Goal: Task Accomplishment & Management: Use online tool/utility

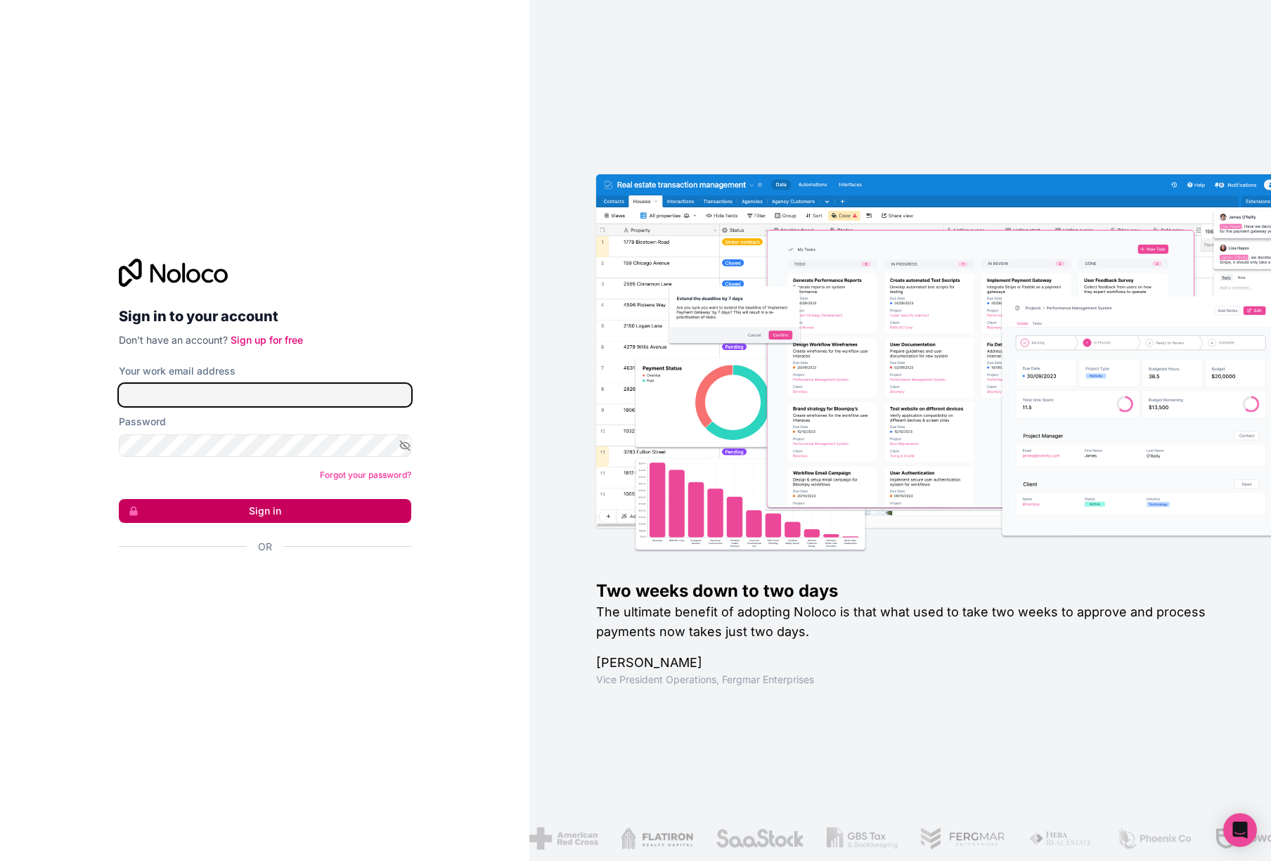
type input "[EMAIL_ADDRESS][DOMAIN_NAME]"
click at [235, 506] on button "Sign in" at bounding box center [265, 511] width 293 height 24
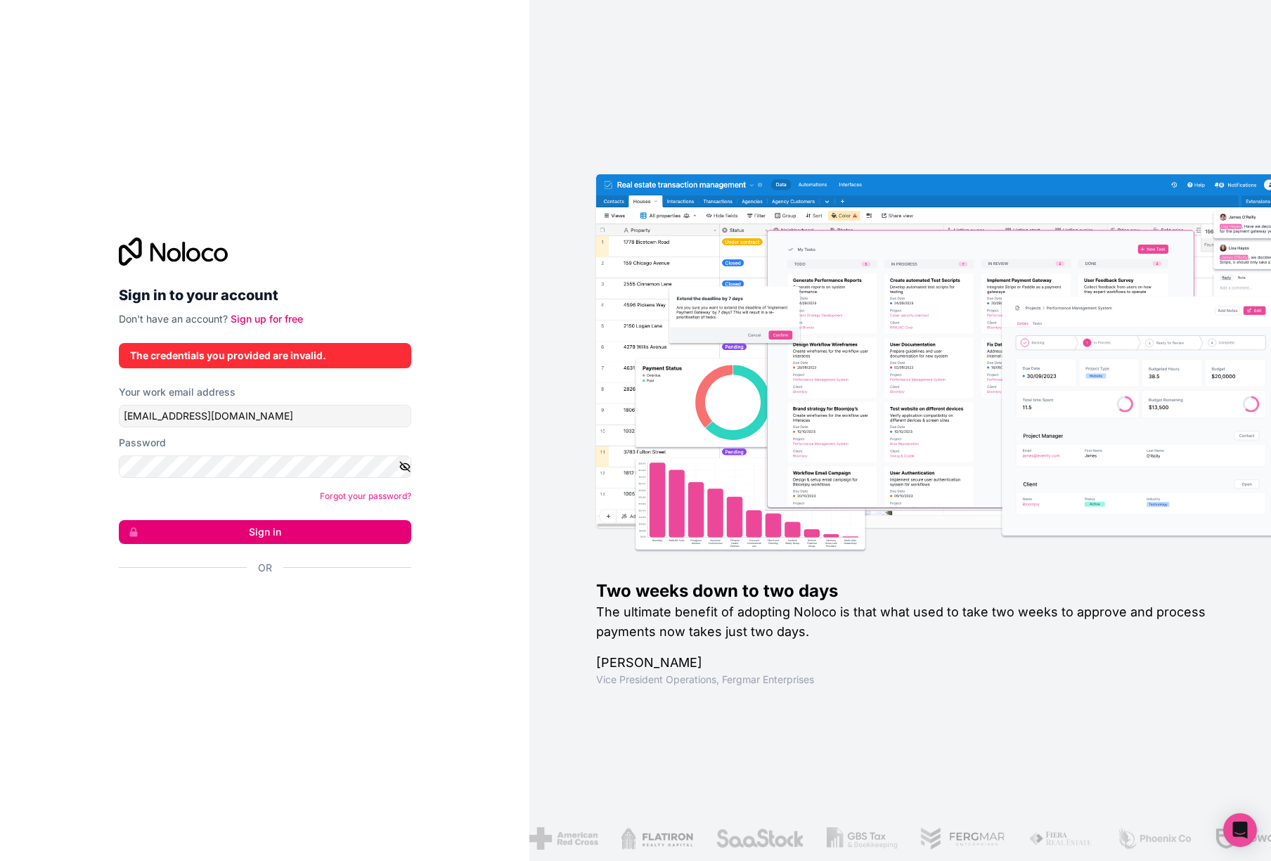
click at [407, 466] on icon "button" at bounding box center [405, 467] width 13 height 13
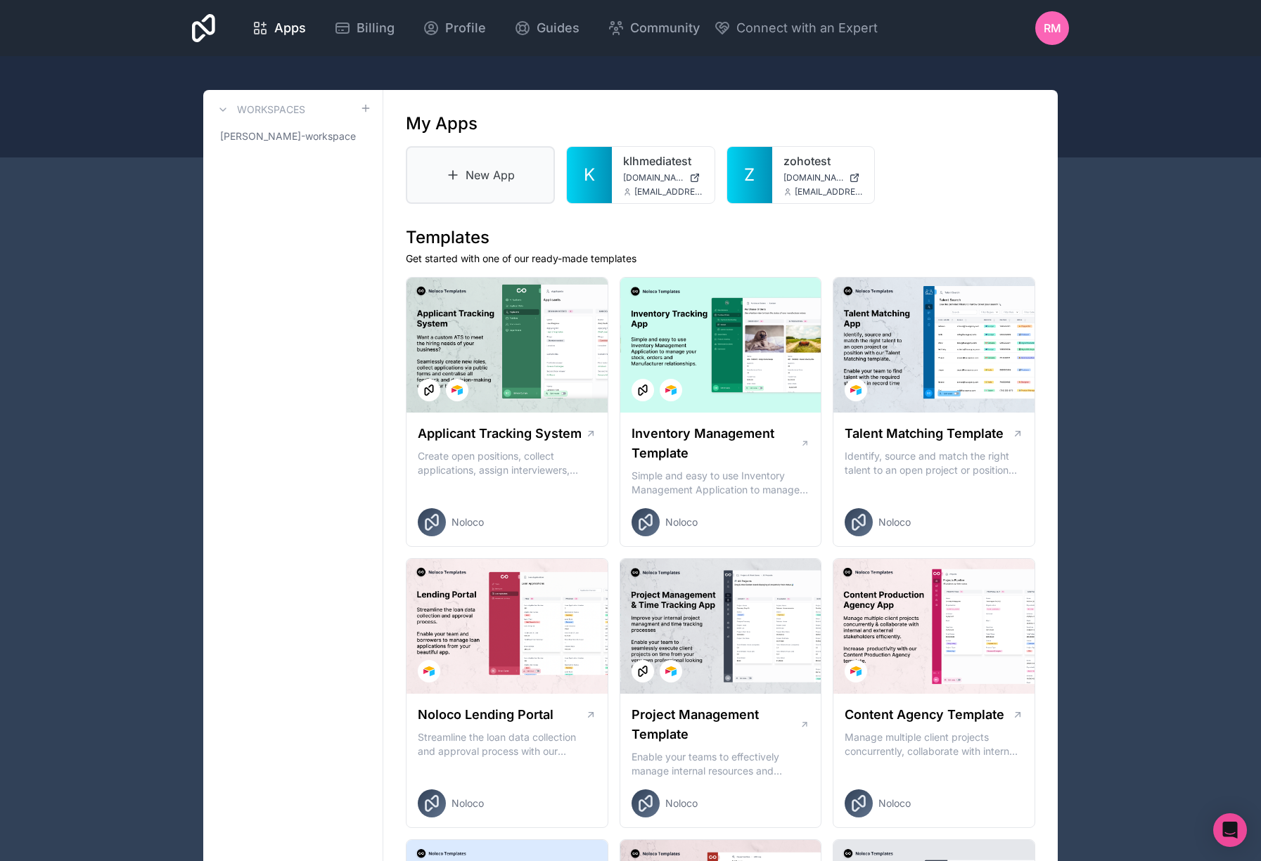
click at [504, 171] on link "New App" at bounding box center [480, 175] width 149 height 58
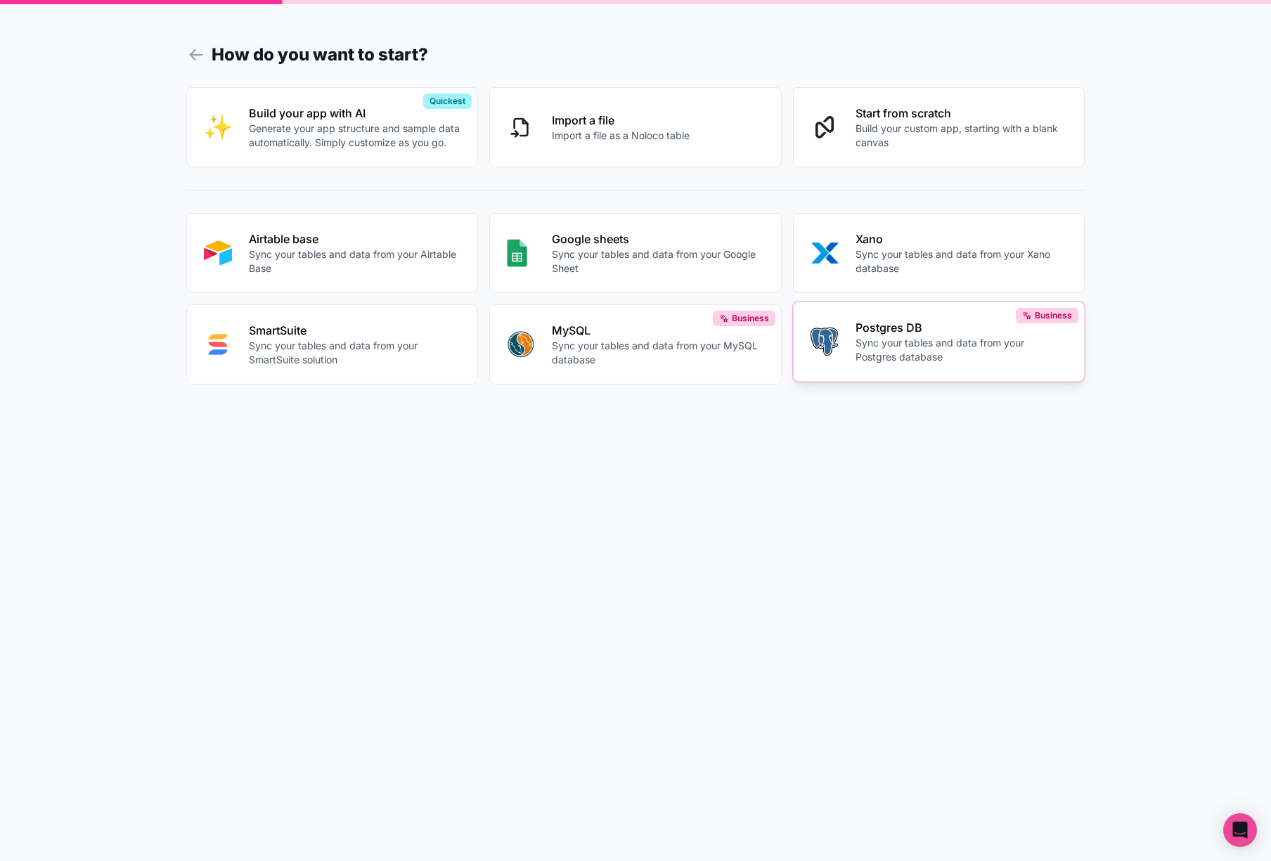
click at [890, 334] on p "Postgres DB" at bounding box center [962, 327] width 212 height 17
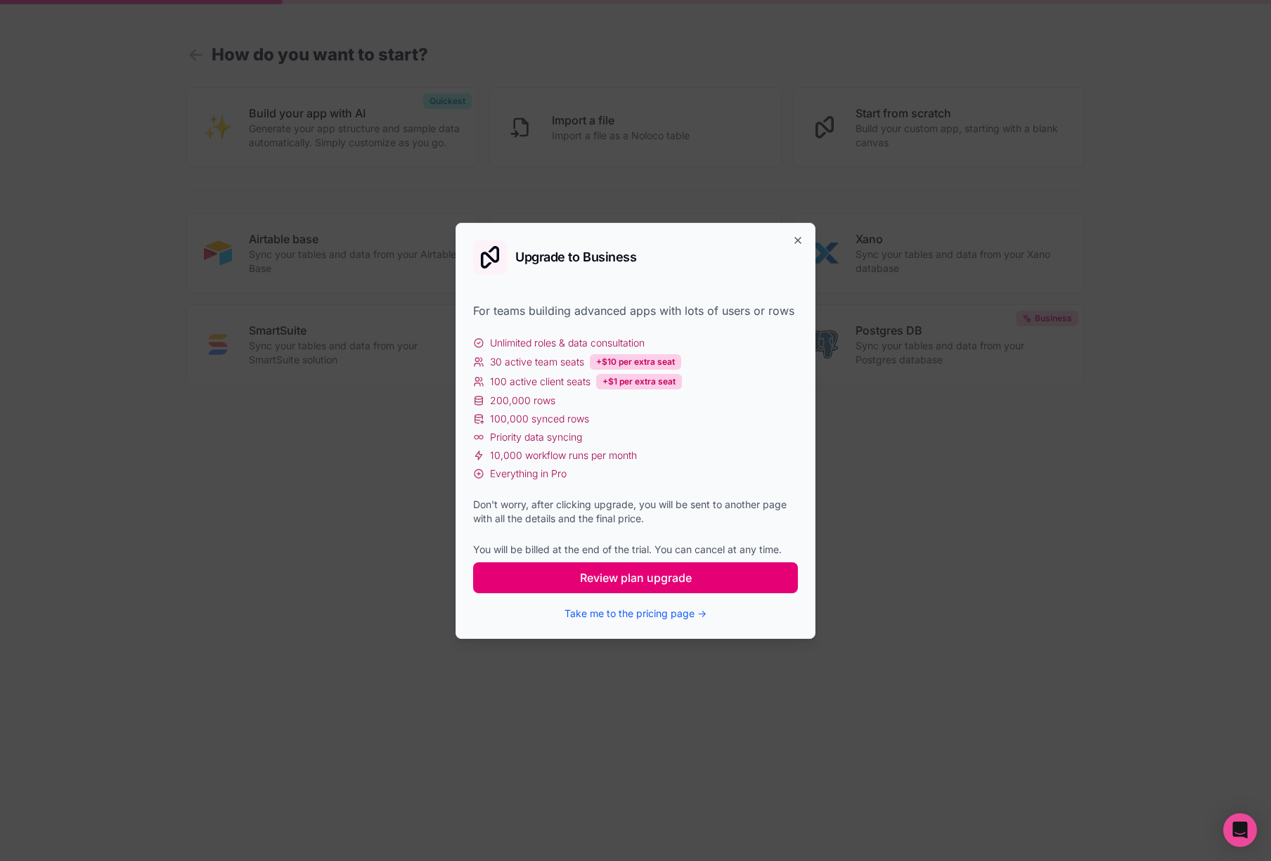
click at [661, 575] on span "Review plan upgrade" at bounding box center [636, 578] width 112 height 17
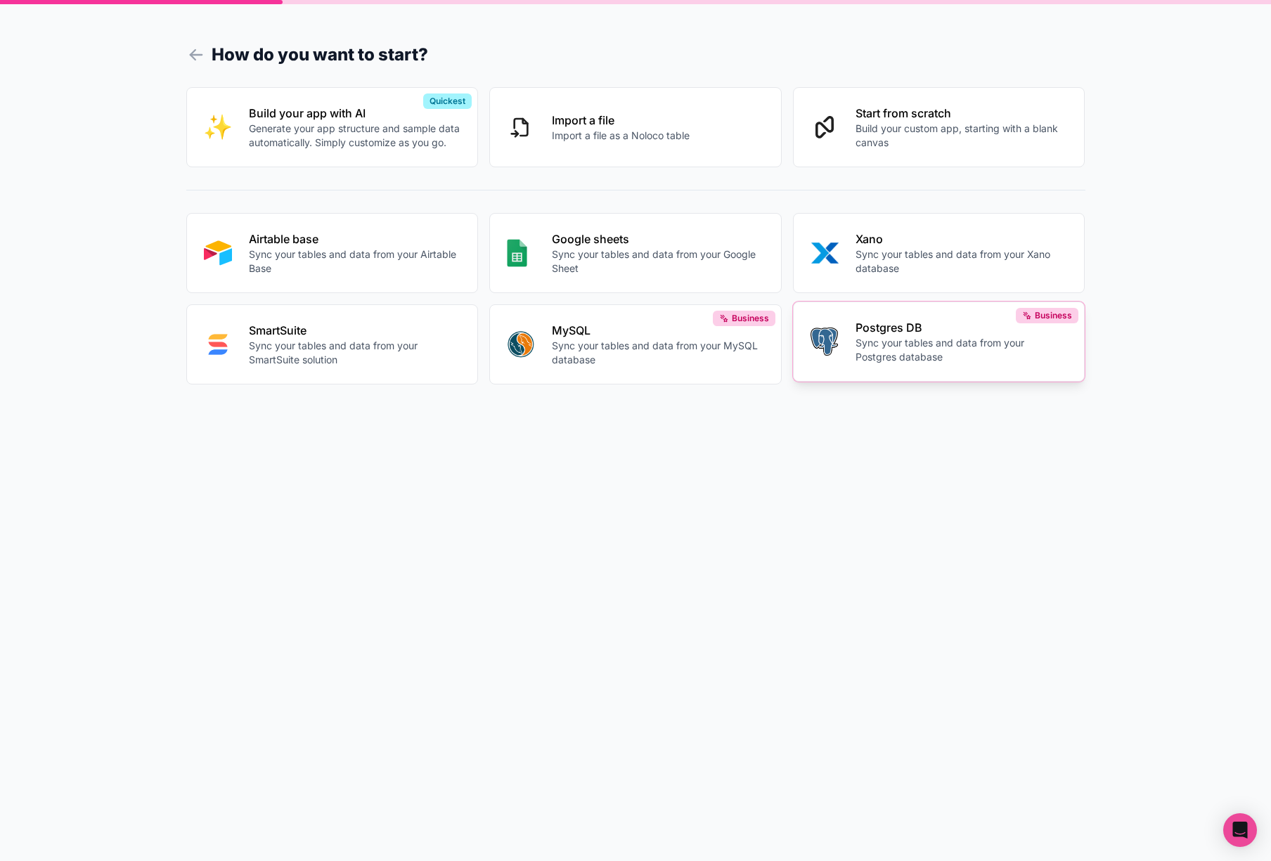
click at [904, 354] on p "Sync your tables and data from your Postgres database" at bounding box center [962, 350] width 212 height 28
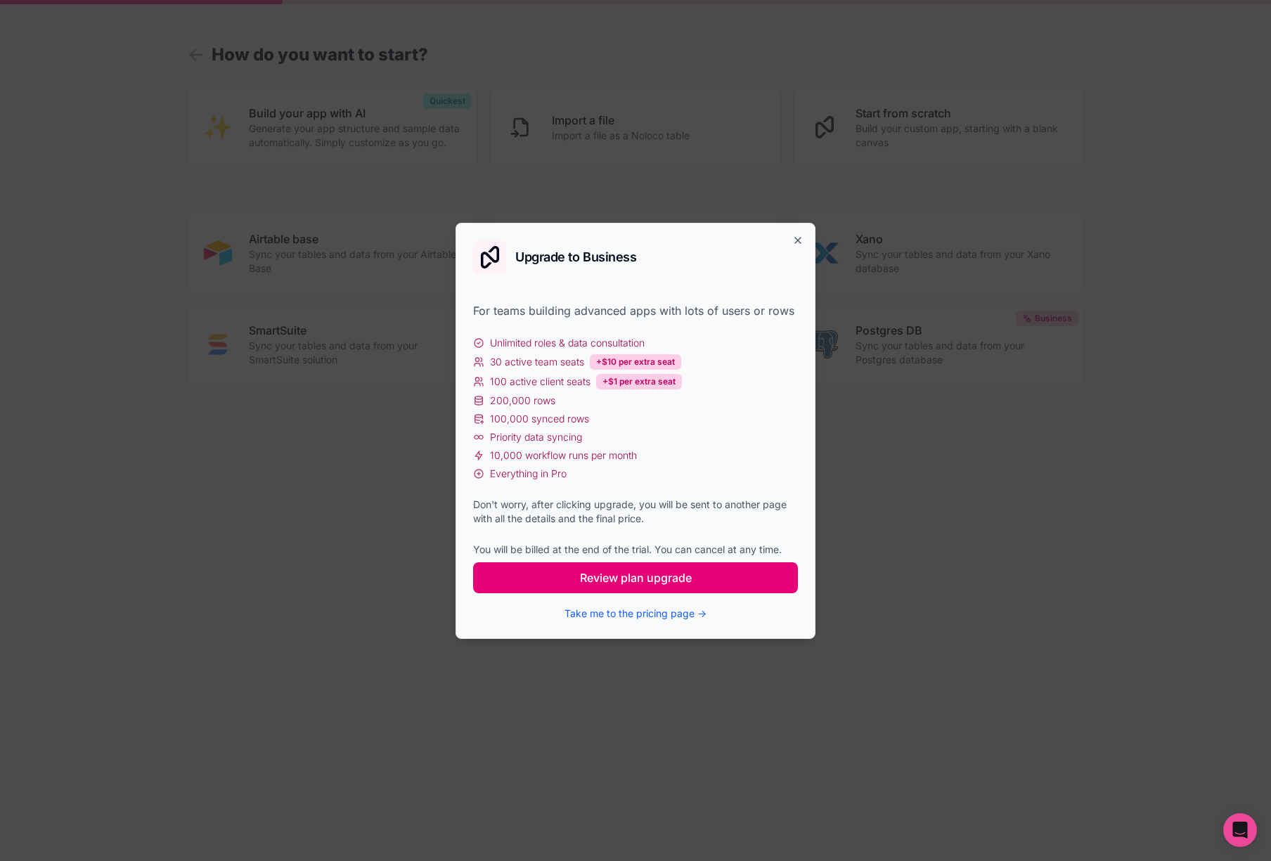
click at [634, 572] on span "Review plan upgrade" at bounding box center [636, 578] width 112 height 17
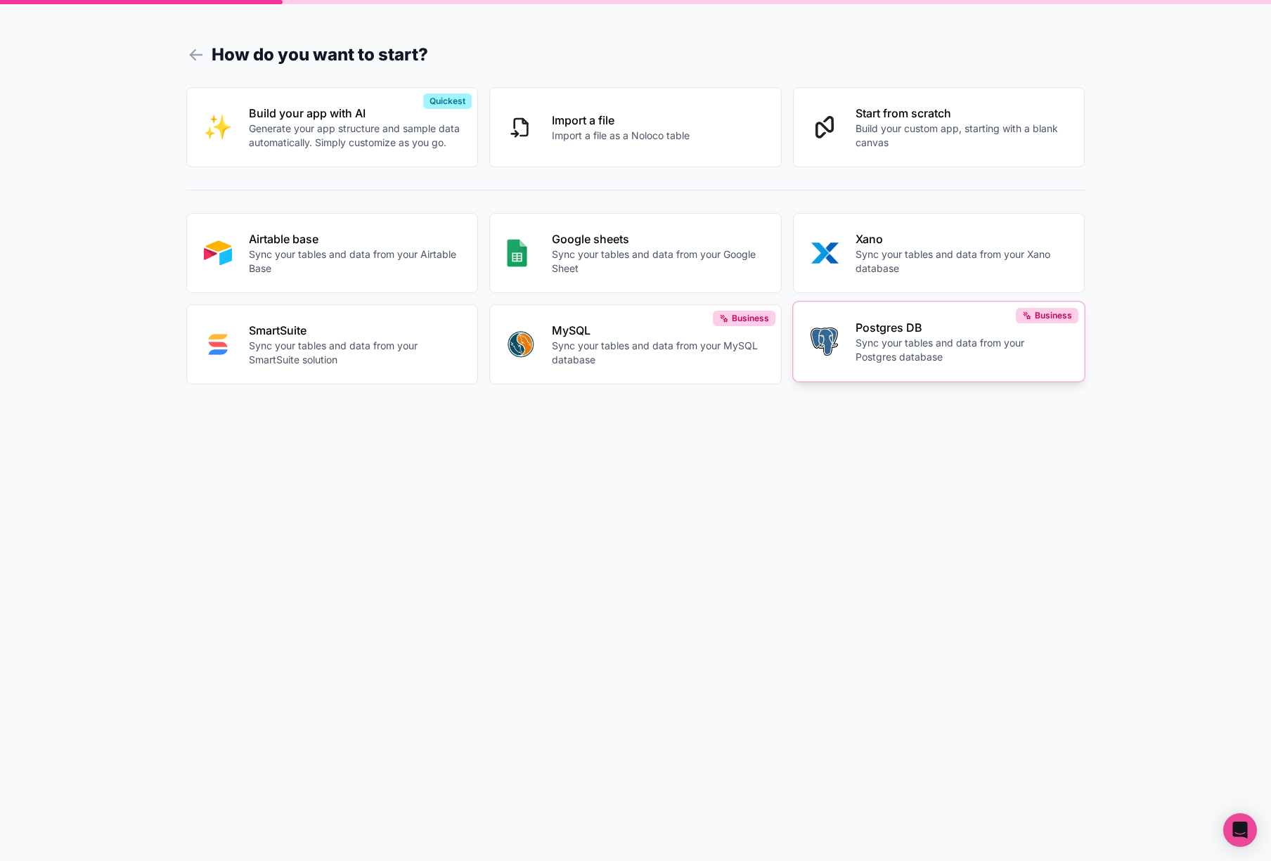
click at [897, 347] on p "Sync your tables and data from your Postgres database" at bounding box center [962, 350] width 212 height 28
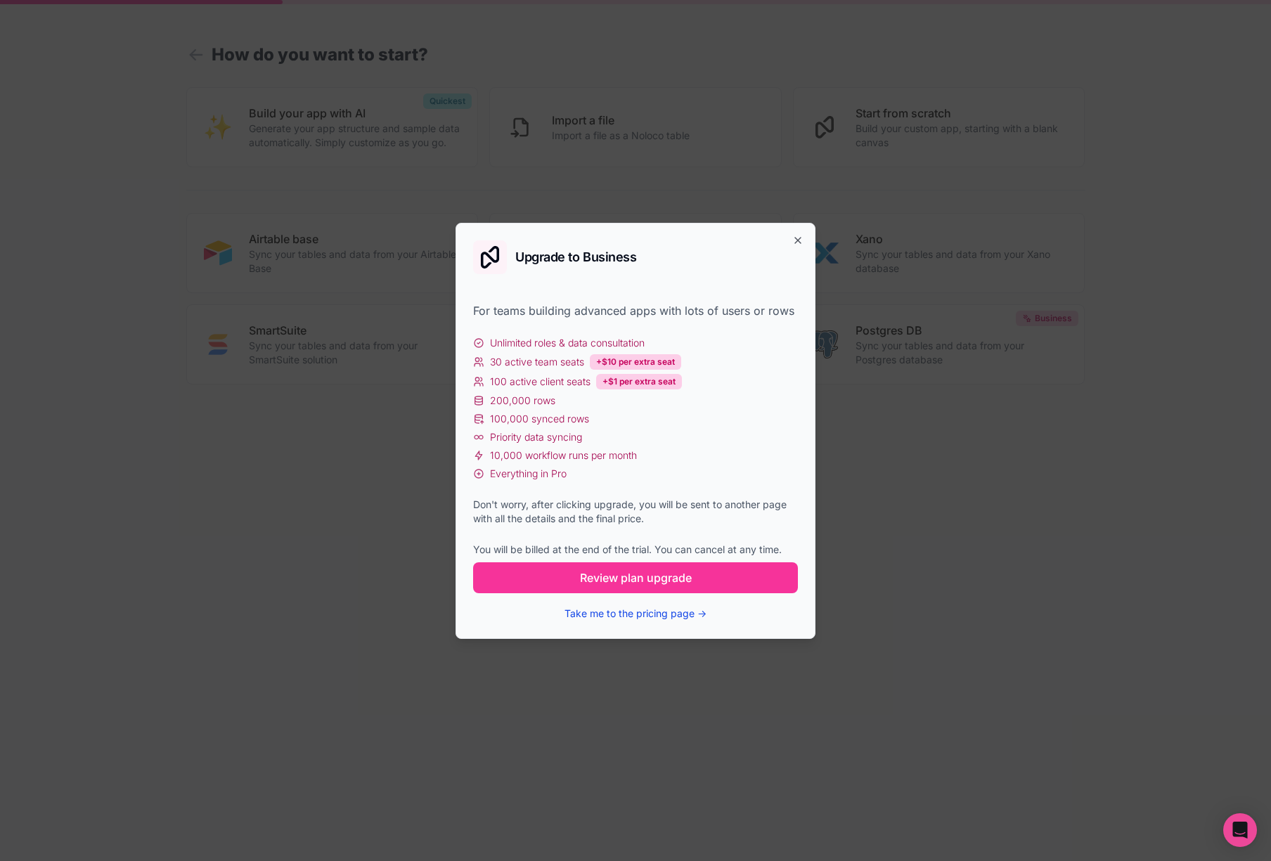
click at [685, 610] on button "Take me to the pricing page →" at bounding box center [636, 614] width 142 height 14
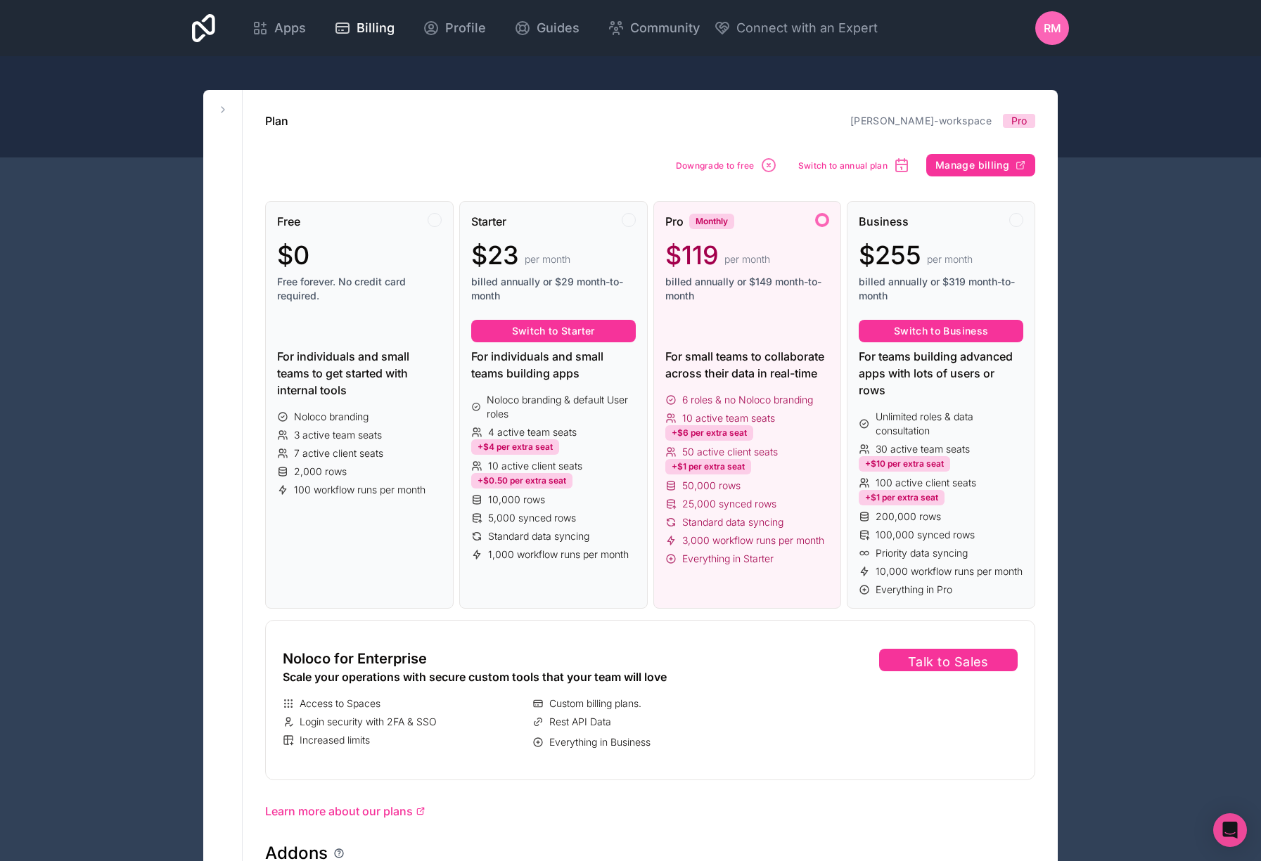
click at [122, 206] on div "Apps Billing Profile Guides Community Connect with an Expert RM Billing Profile…" at bounding box center [630, 838] width 1261 height 1677
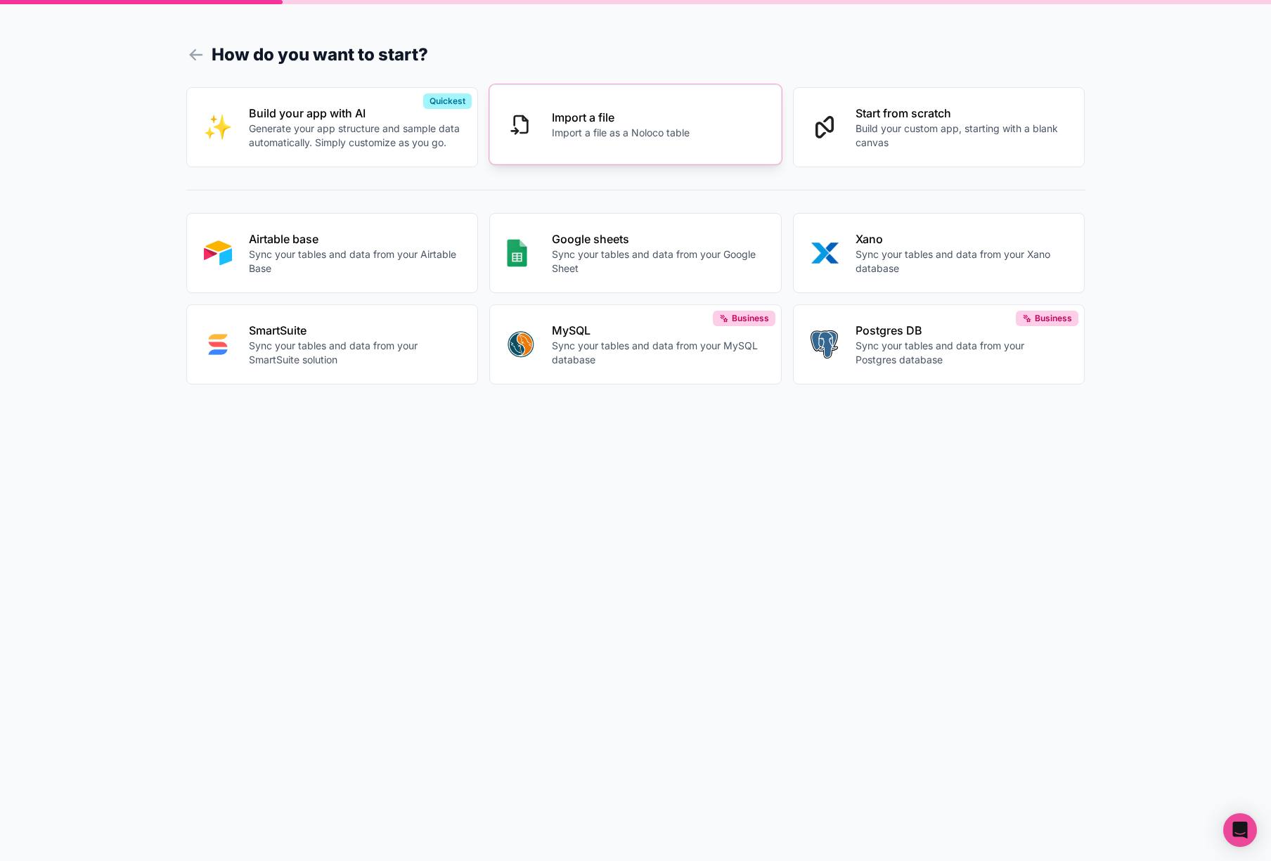
click at [601, 124] on p "Import a file" at bounding box center [621, 117] width 138 height 17
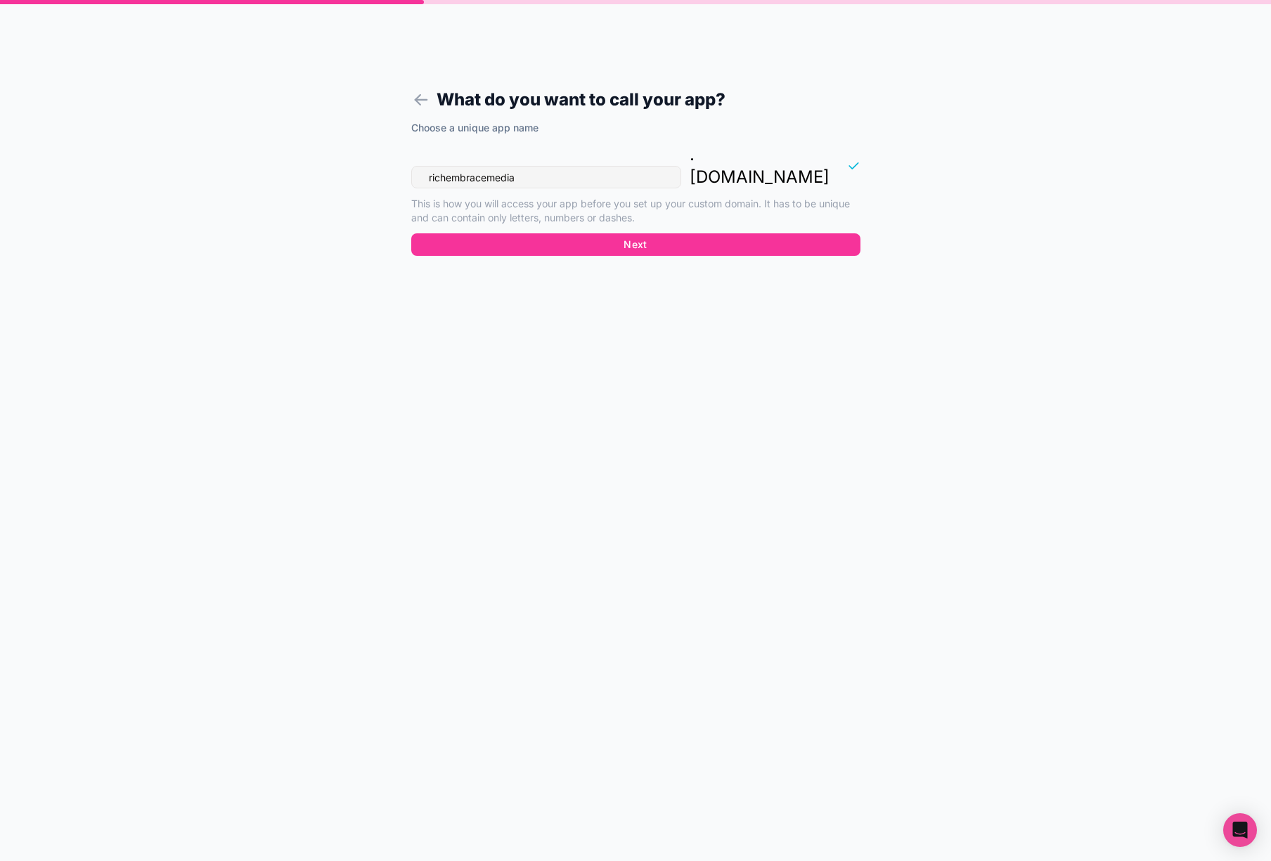
drag, startPoint x: 509, startPoint y: 157, endPoint x: 352, endPoint y: 155, distance: 156.8
click at [352, 155] on div "What do you want to call your app? Choose a unique app name richembracemedia . …" at bounding box center [635, 430] width 1271 height 861
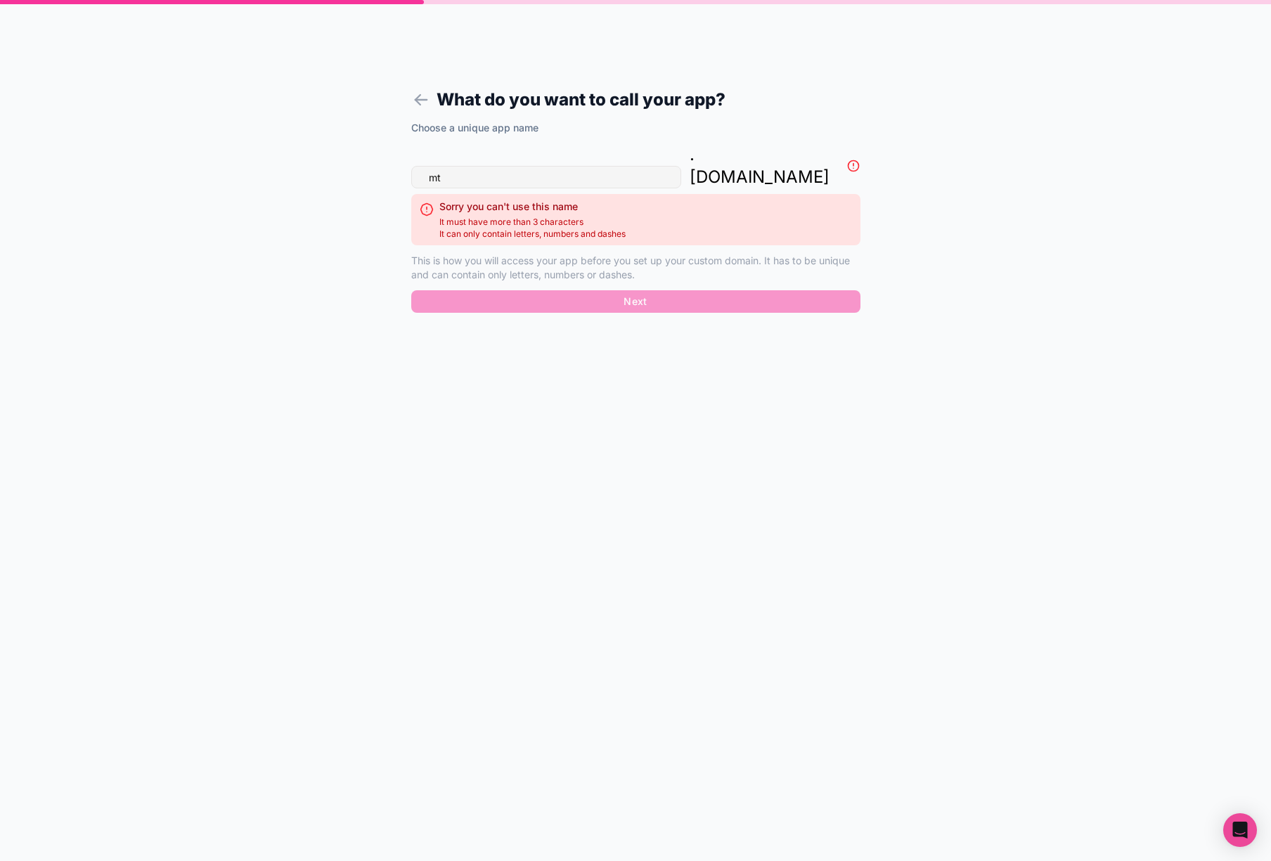
type input "m"
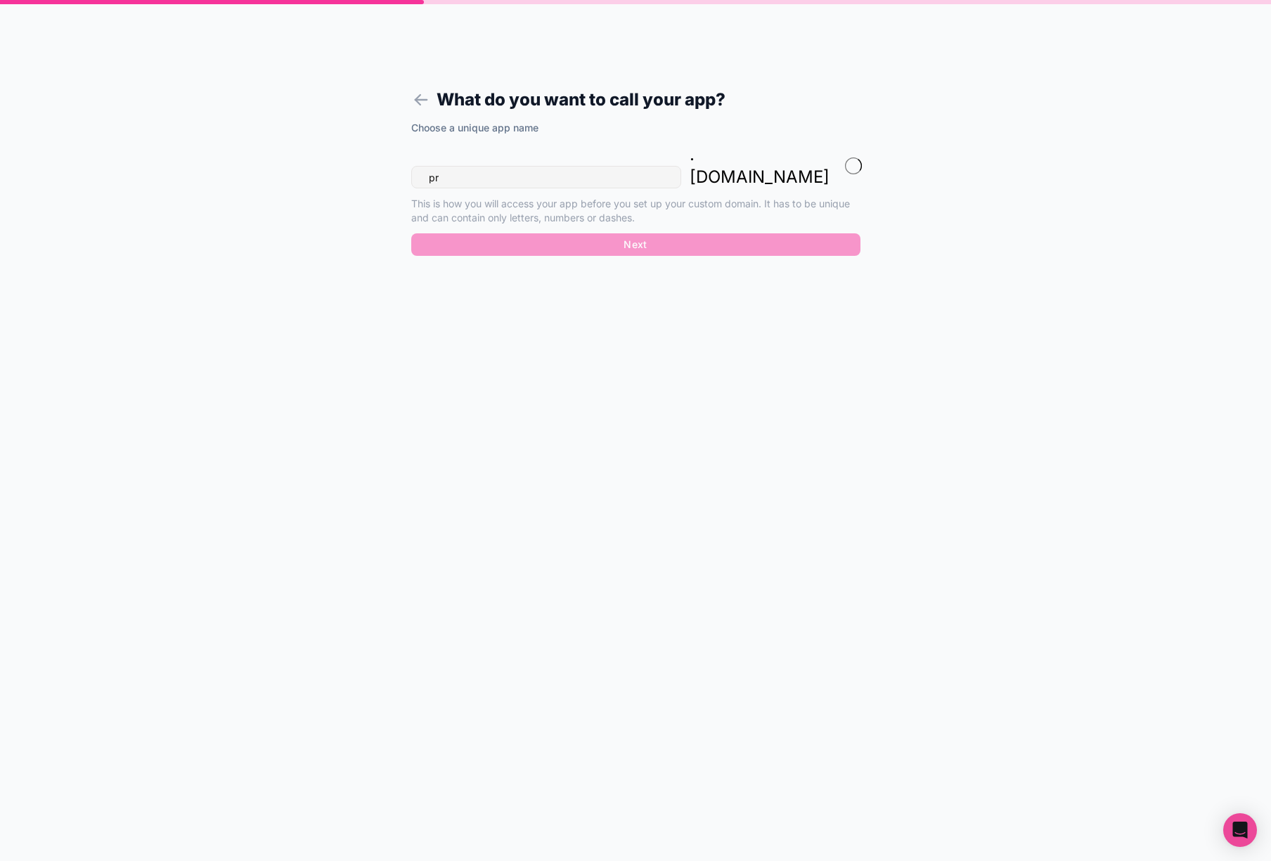
type input "p"
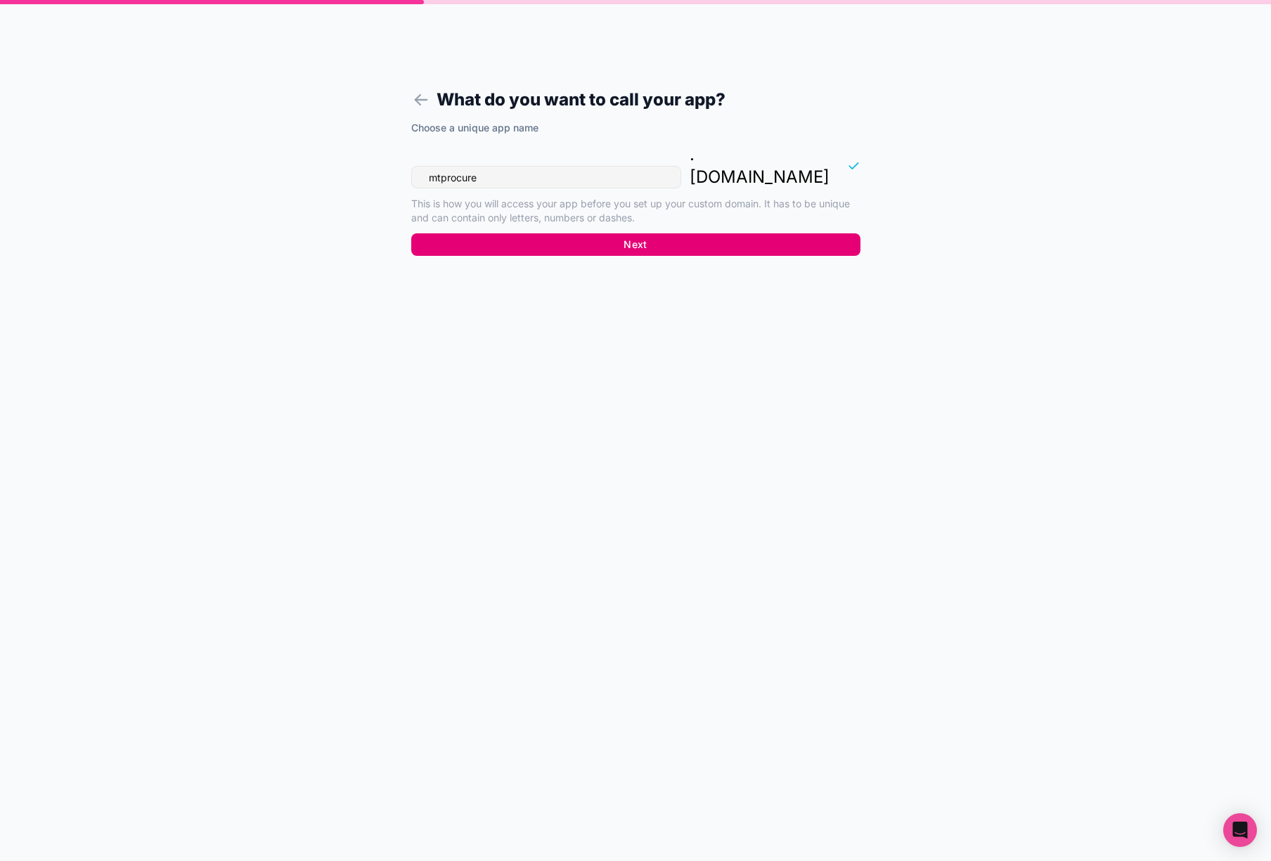
type input "mtprocure"
click at [636, 233] on button "Next" at bounding box center [635, 244] width 449 height 23
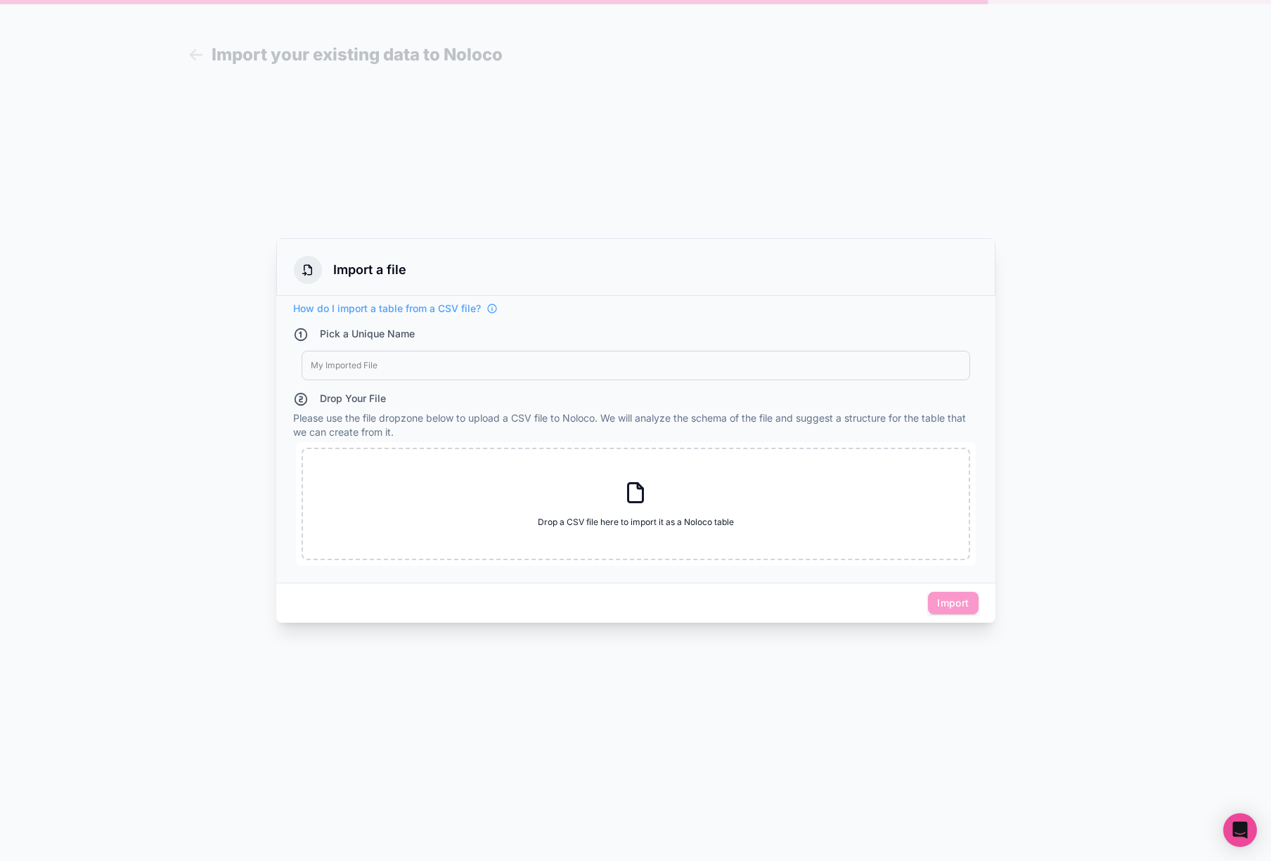
click at [430, 366] on div at bounding box center [636, 365] width 650 height 11
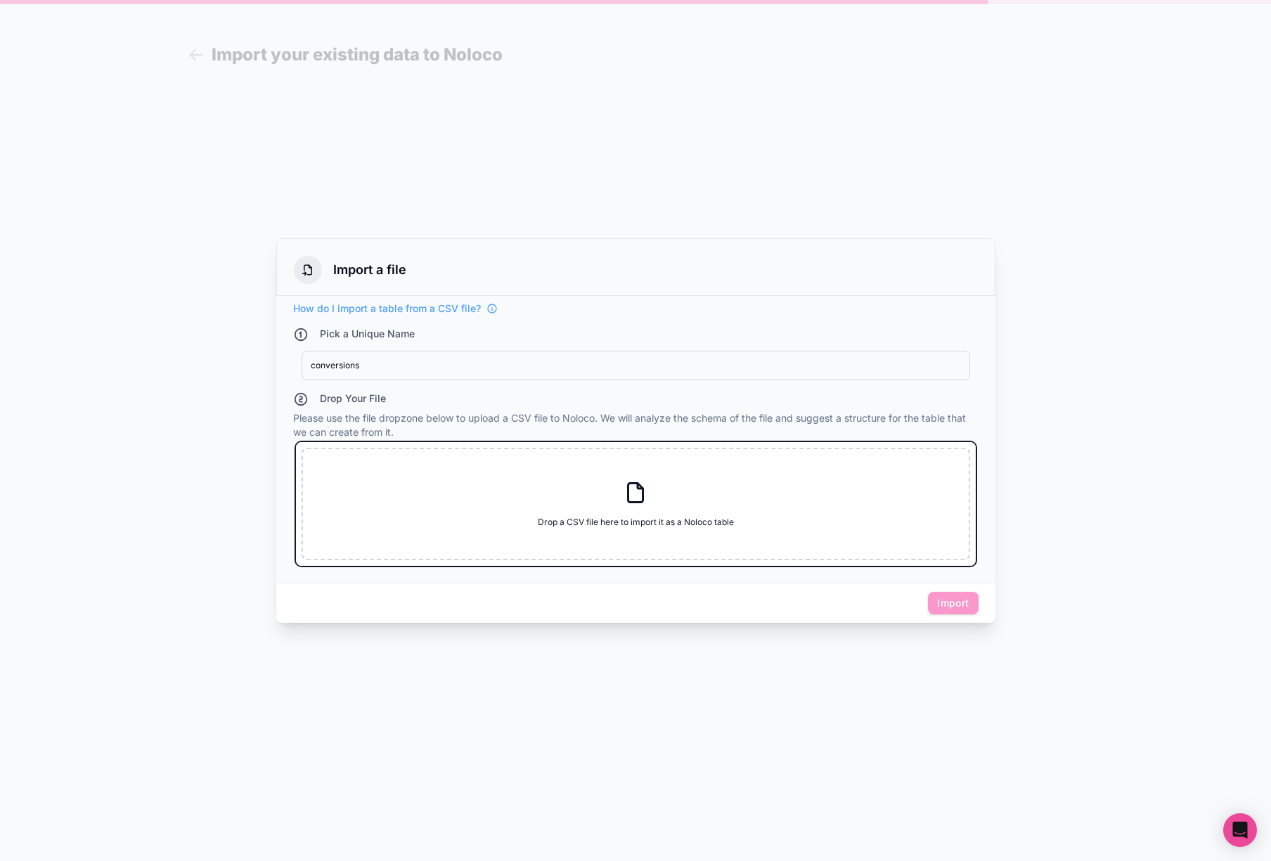
click at [622, 492] on div "Drop a CSV file here to import it as a Noloco table Drop a CSV file here to imp…" at bounding box center [636, 504] width 669 height 113
type input "C:\fakepath\Full_Conversion_Table.csv"
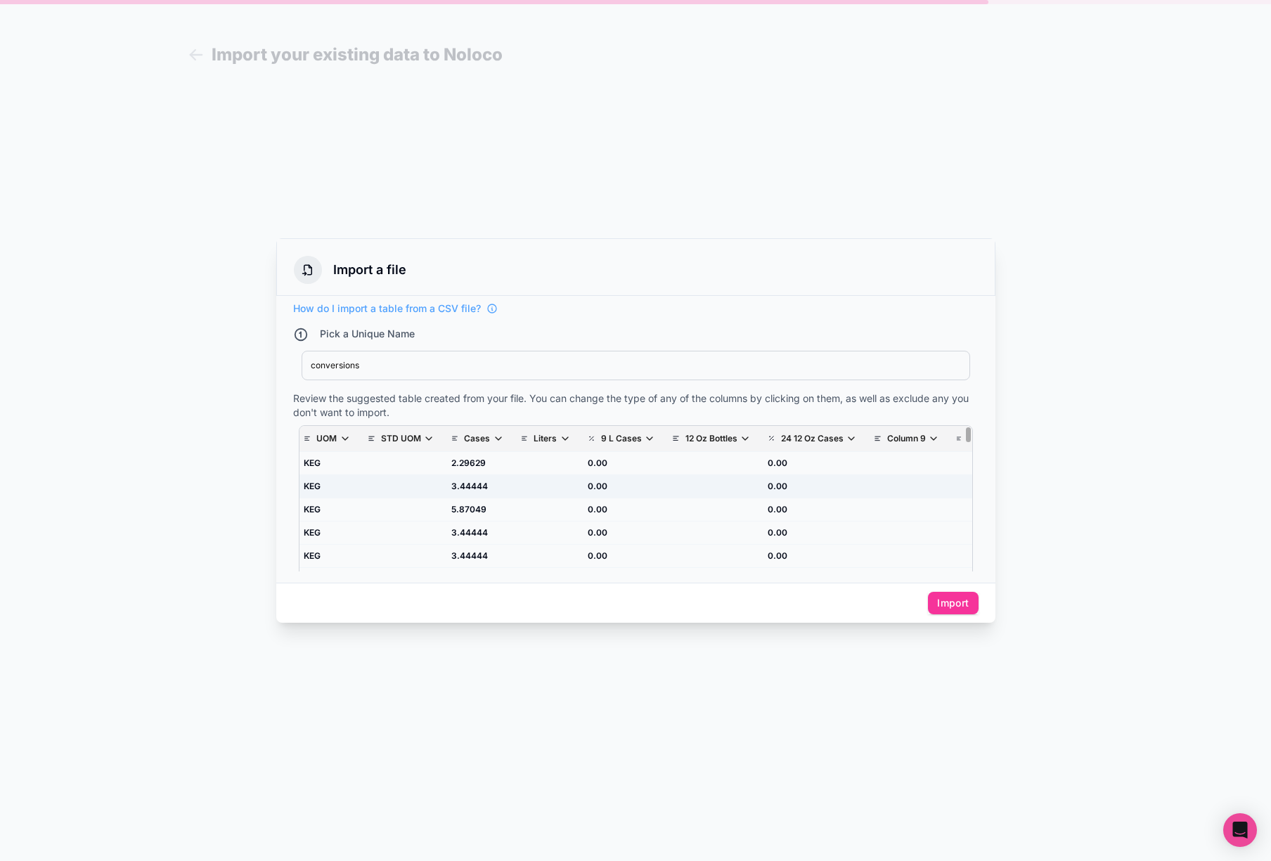
scroll to position [0, 171]
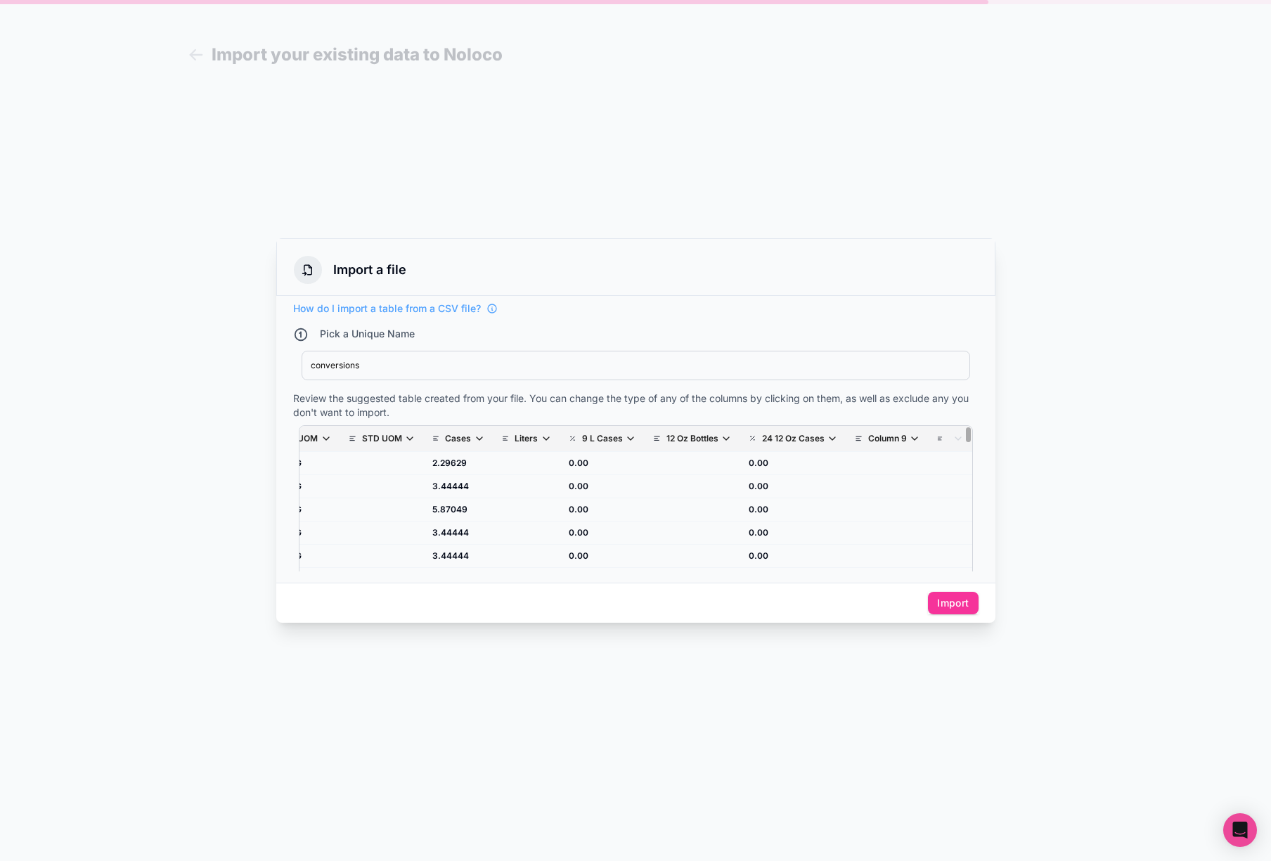
click at [937, 438] on icon "scrollable content" at bounding box center [940, 439] width 6 height 10
click at [912, 437] on icon "scrollable content" at bounding box center [915, 438] width 6 height 3
click at [920, 624] on button "Exclude field" at bounding box center [938, 626] width 180 height 23
click at [953, 438] on icon "scrollable content" at bounding box center [958, 438] width 11 height 11
click at [1016, 568] on div "This field is not currently included in your table Include field" at bounding box center [1021, 549] width 180 height 51
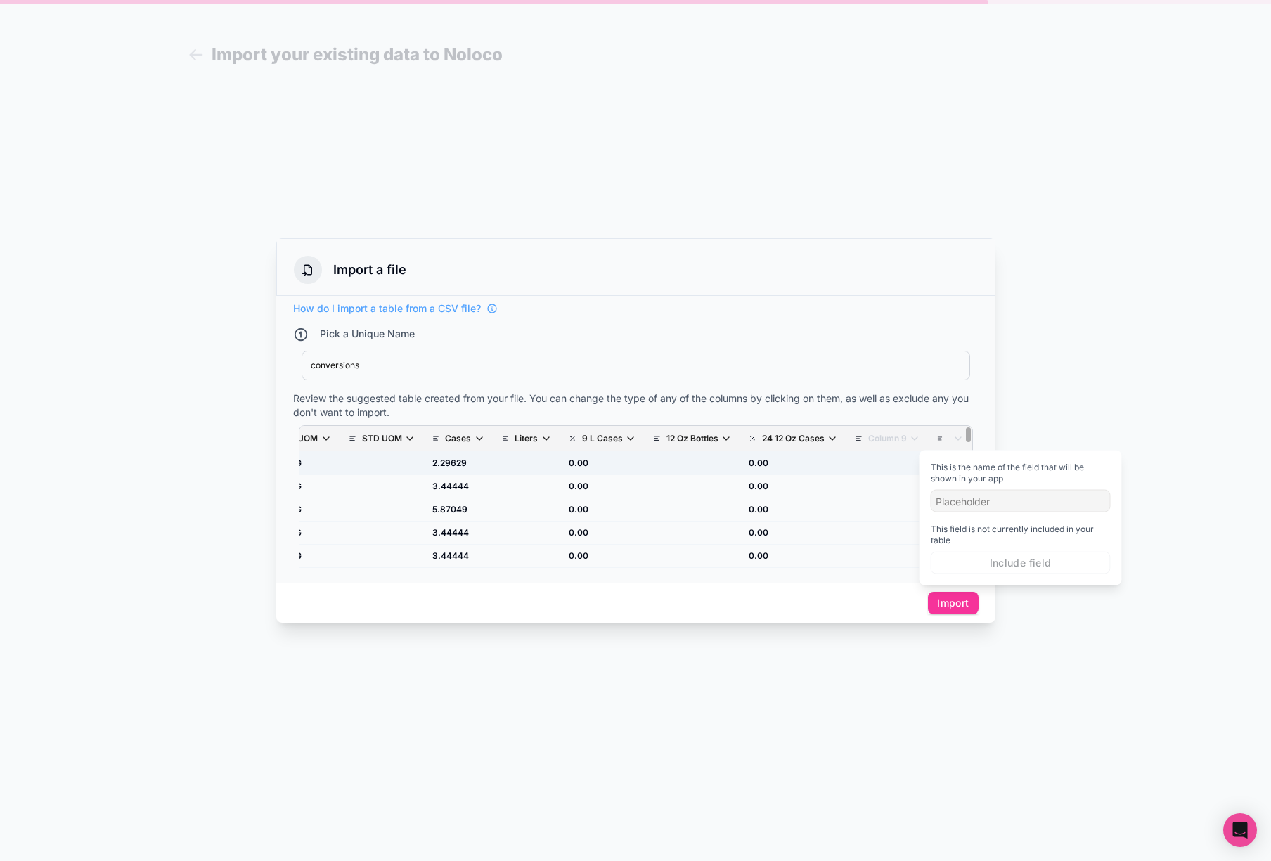
click at [881, 455] on td "scrollable content" at bounding box center [888, 463] width 82 height 23
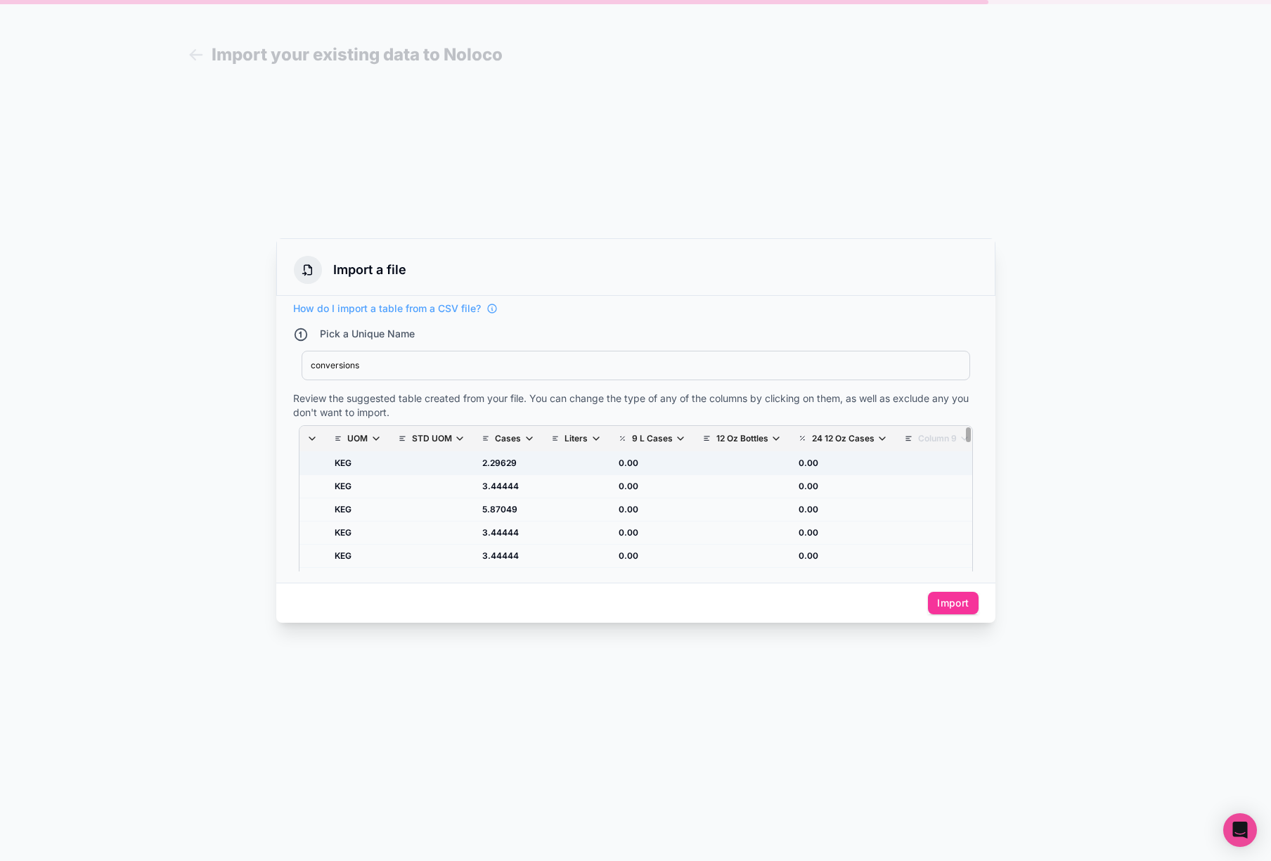
scroll to position [0, 84]
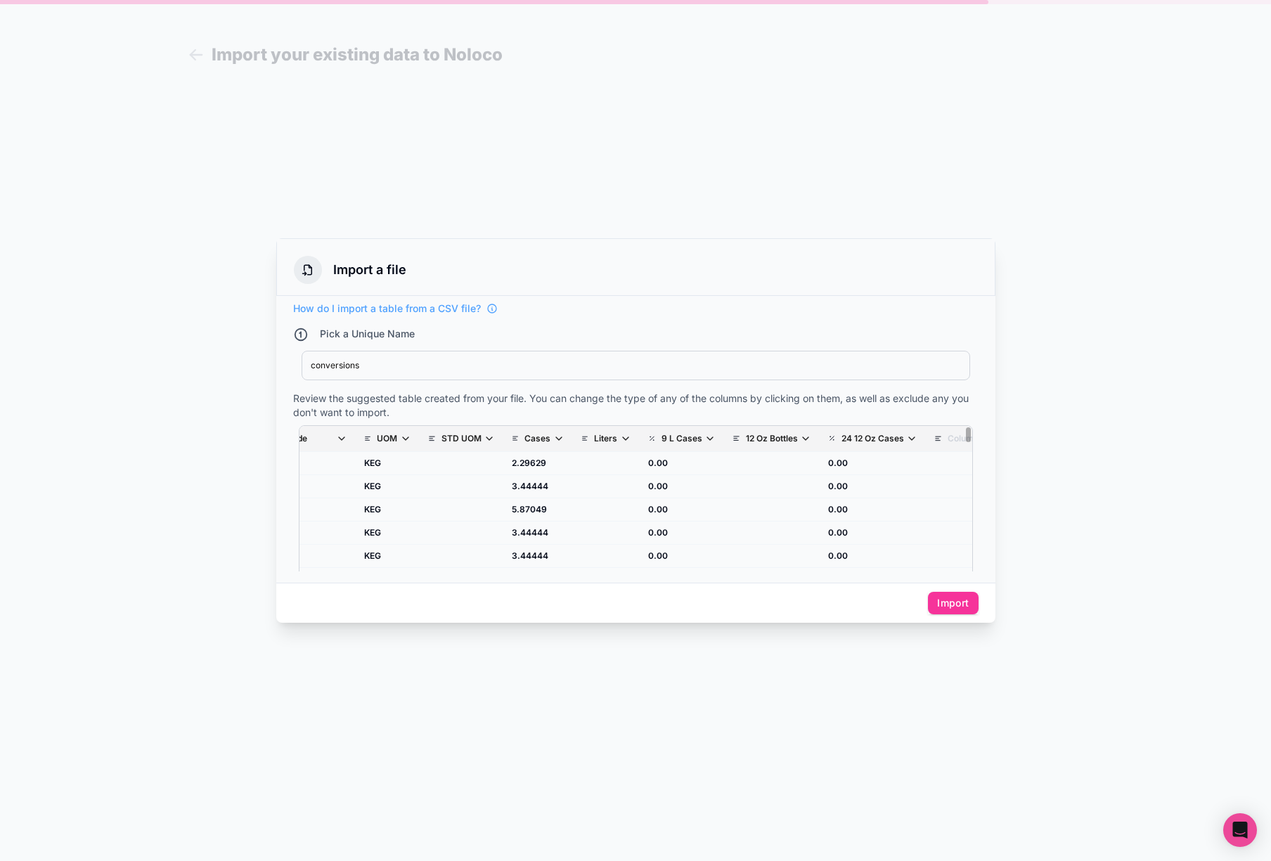
click at [906, 438] on icon "scrollable content" at bounding box center [911, 438] width 11 height 11
drag, startPoint x: 915, startPoint y: 626, endPoint x: 902, endPoint y: 617, distance: 15.2
click at [913, 624] on button "Exclude field" at bounding box center [919, 626] width 180 height 23
click at [800, 437] on icon "scrollable content" at bounding box center [805, 438] width 11 height 11
click at [832, 622] on button "Exclude field" at bounding box center [822, 626] width 180 height 23
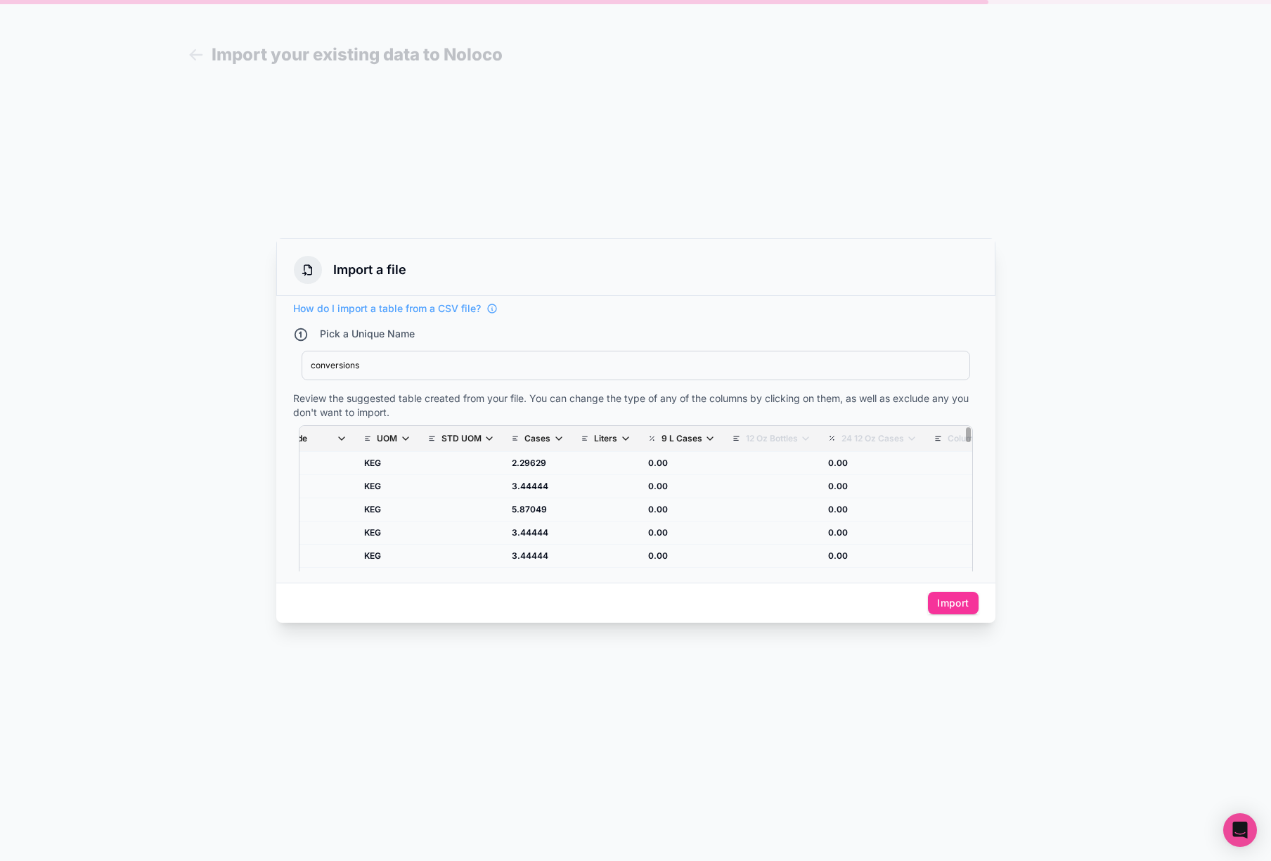
click at [620, 437] on icon "scrollable content" at bounding box center [625, 438] width 11 height 11
drag, startPoint x: 673, startPoint y: 620, endPoint x: 672, endPoint y: 590, distance: 30.2
click at [673, 607] on div "You can exclude this field by clicking the button below Exclude field" at bounding box center [672, 612] width 180 height 51
drag, startPoint x: 677, startPoint y: 623, endPoint x: 669, endPoint y: 625, distance: 7.3
click at [677, 623] on button "Exclude field" at bounding box center [672, 626] width 180 height 23
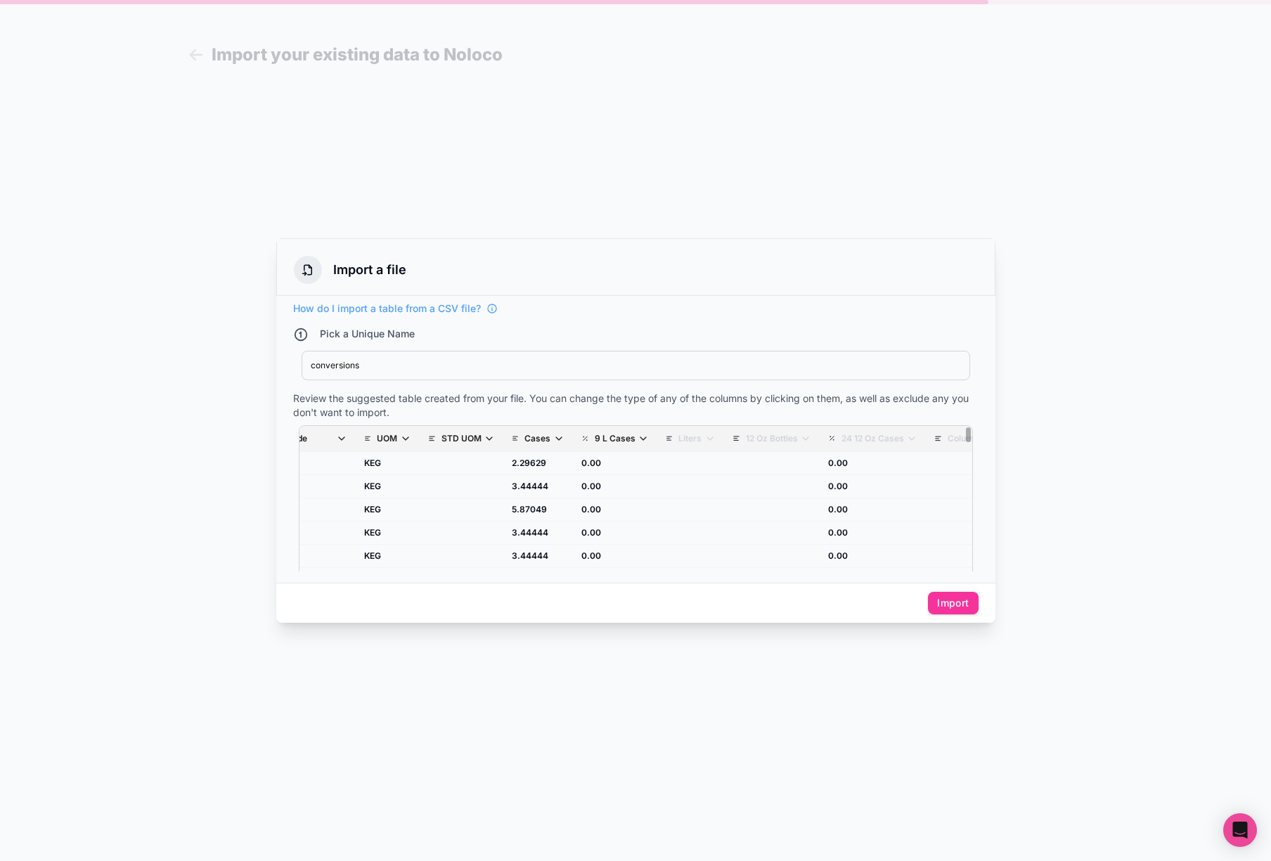
click at [638, 438] on icon "scrollable content" at bounding box center [643, 438] width 11 height 11
click at [674, 623] on button "Exclude field" at bounding box center [672, 626] width 180 height 23
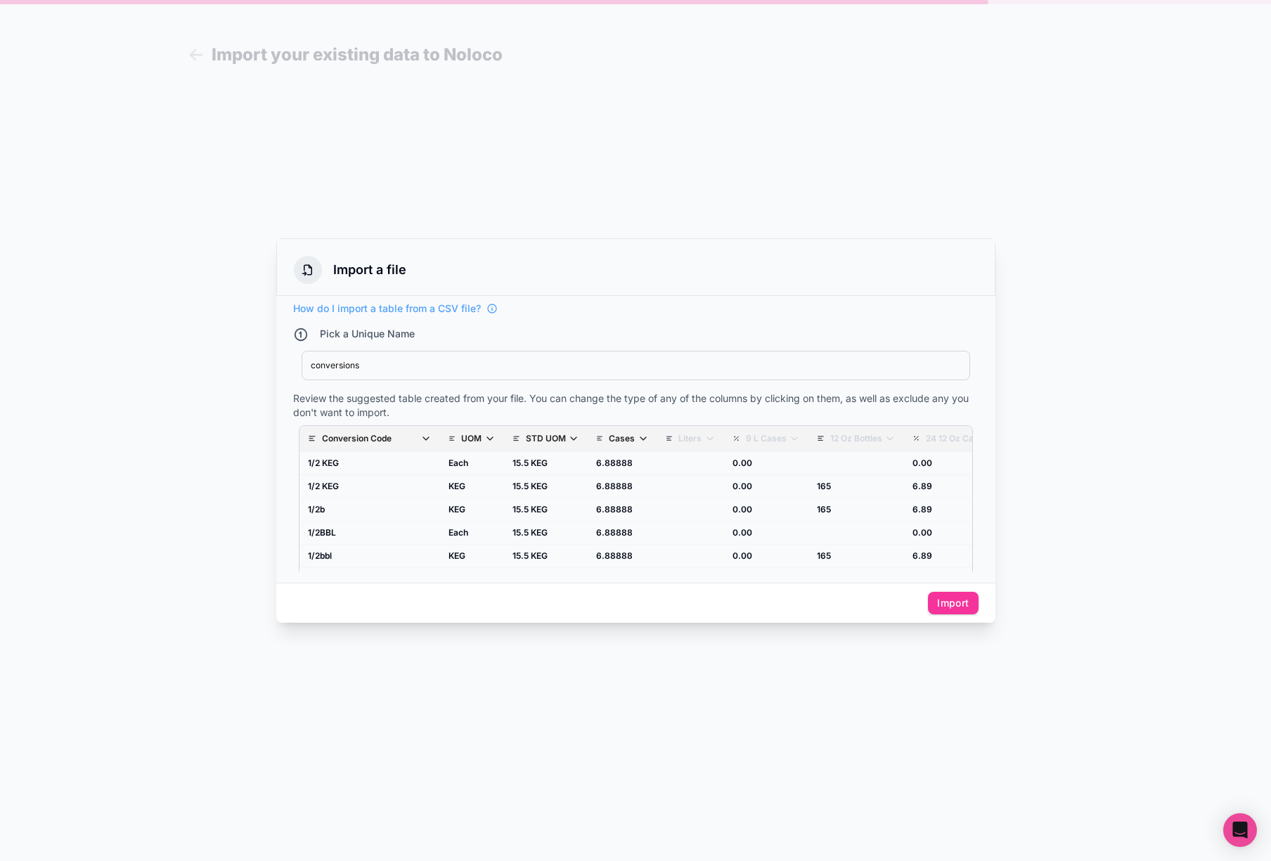
scroll to position [2179, 0]
click at [570, 436] on icon "scrollable content" at bounding box center [573, 438] width 11 height 11
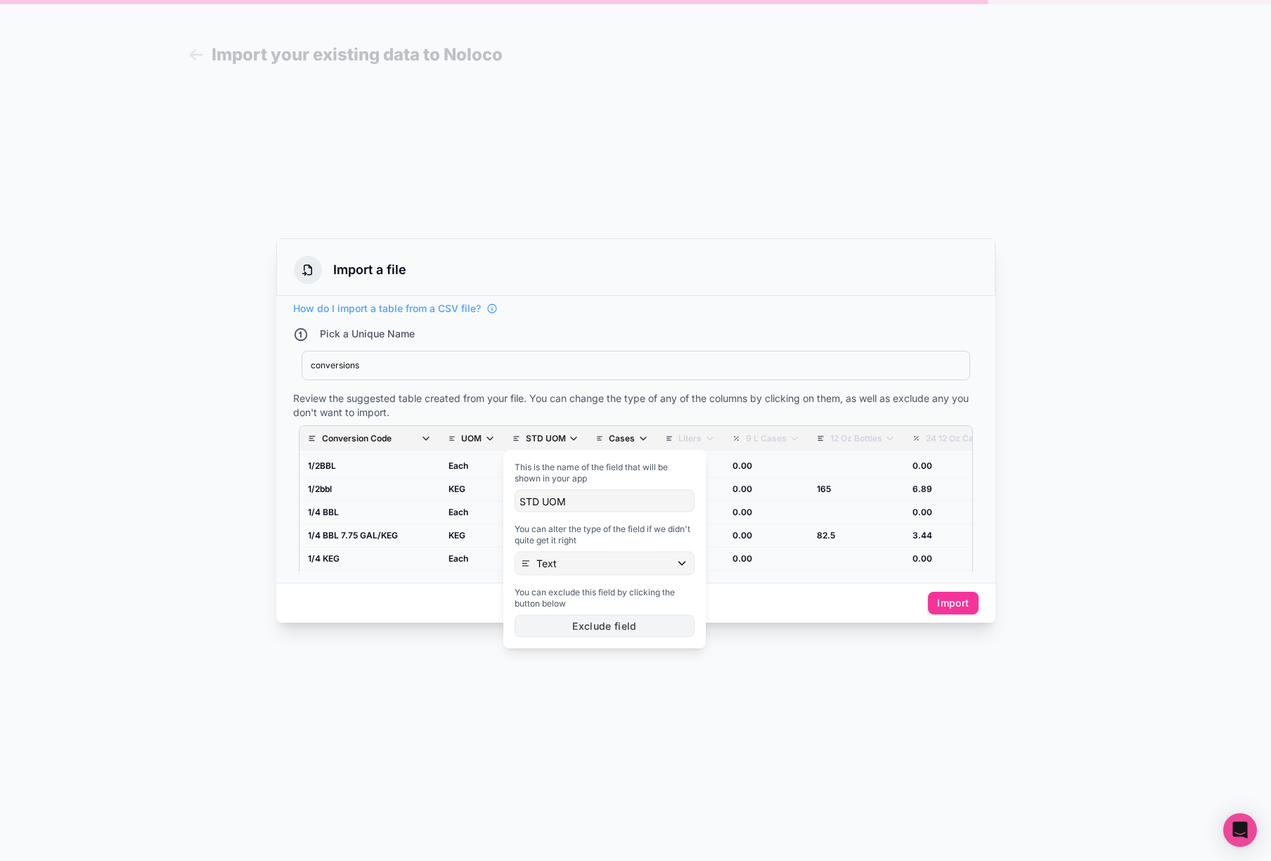
click at [606, 624] on button "Exclude field" at bounding box center [605, 626] width 180 height 23
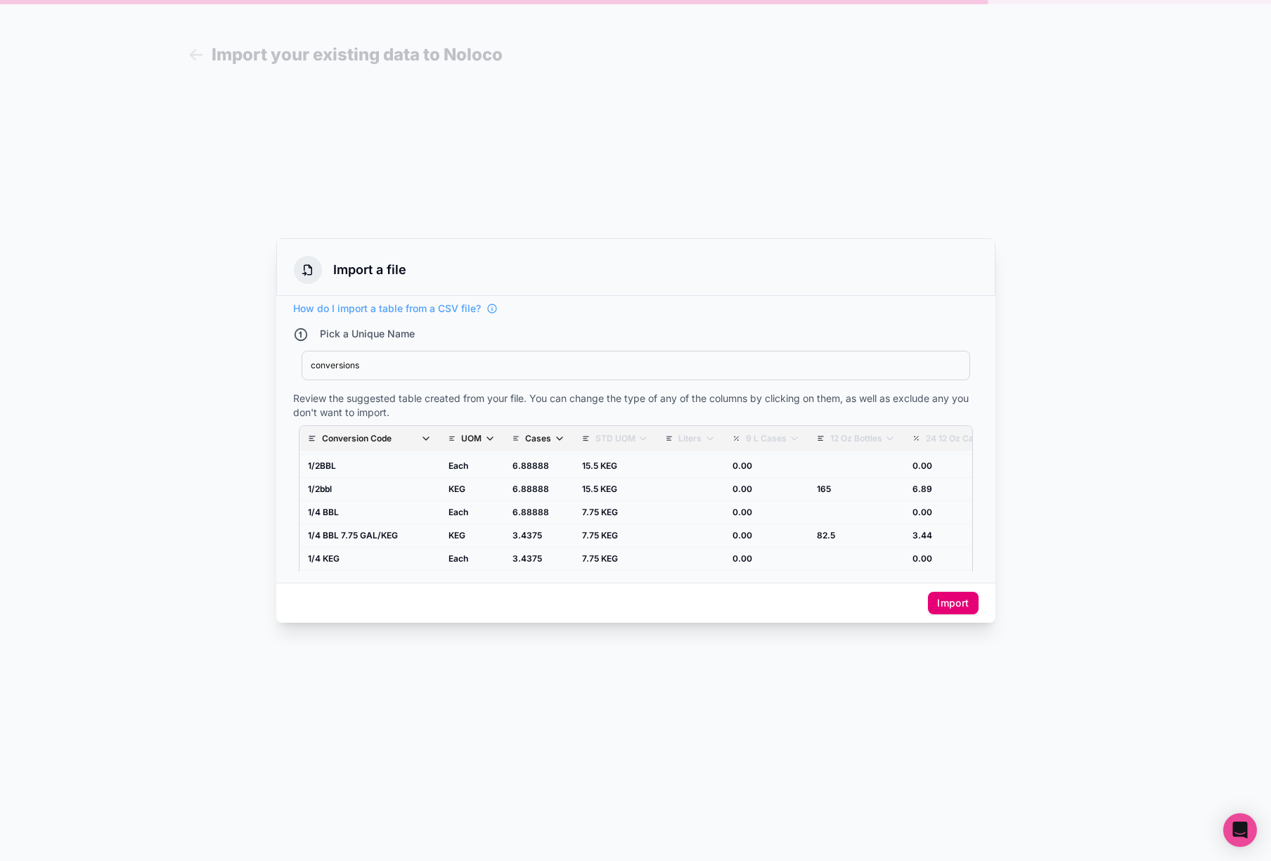
click at [961, 603] on button "Import" at bounding box center [953, 603] width 50 height 23
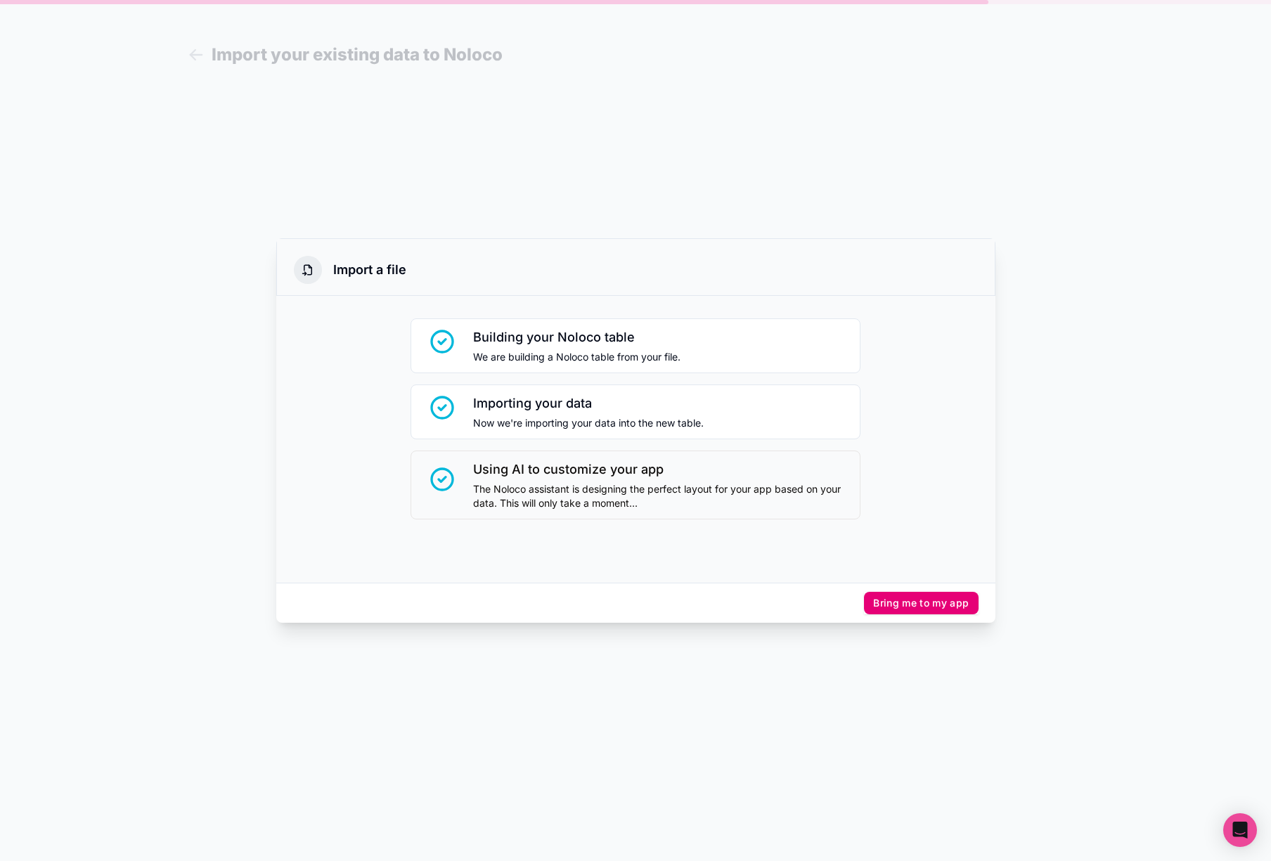
click at [919, 607] on button "Bring me to my app" at bounding box center [921, 603] width 114 height 23
